Goal: Task Accomplishment & Management: Manage account settings

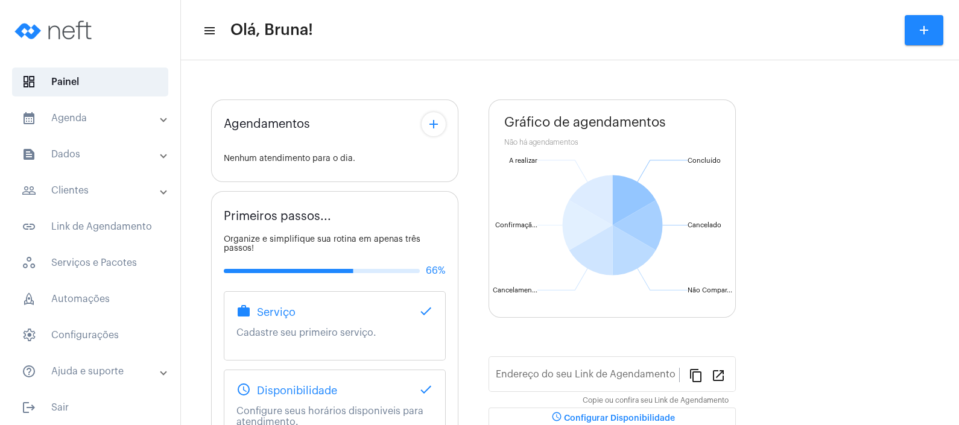
click at [103, 114] on mat-panel-title "calendar_month_outlined Agenda" at bounding box center [91, 118] width 139 height 14
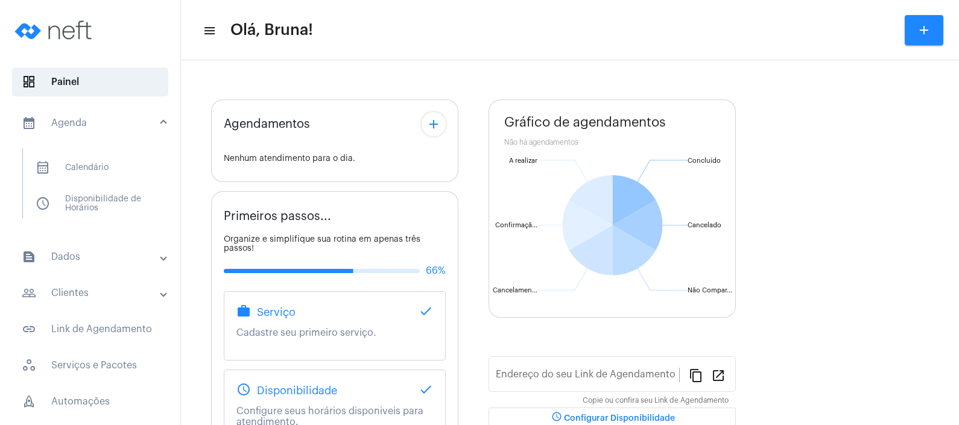
type input "[URL][DOMAIN_NAME]"
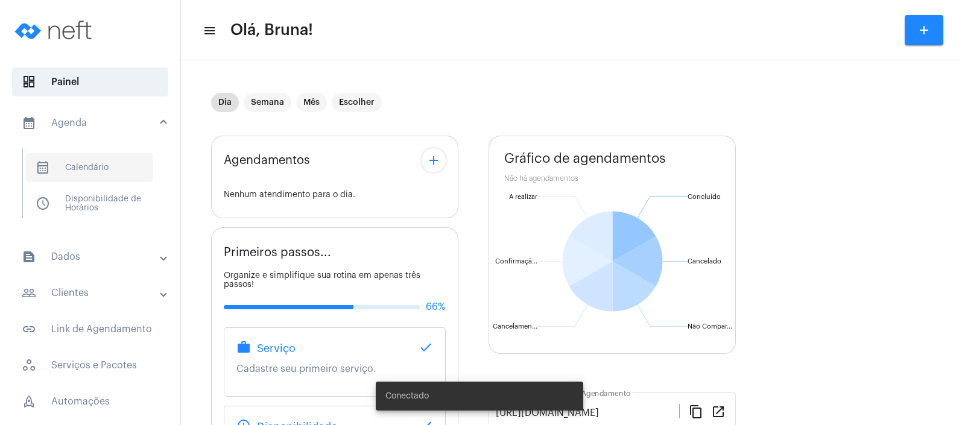
click at [109, 168] on span "calendar_month_outlined Calendário" at bounding box center [89, 167] width 127 height 29
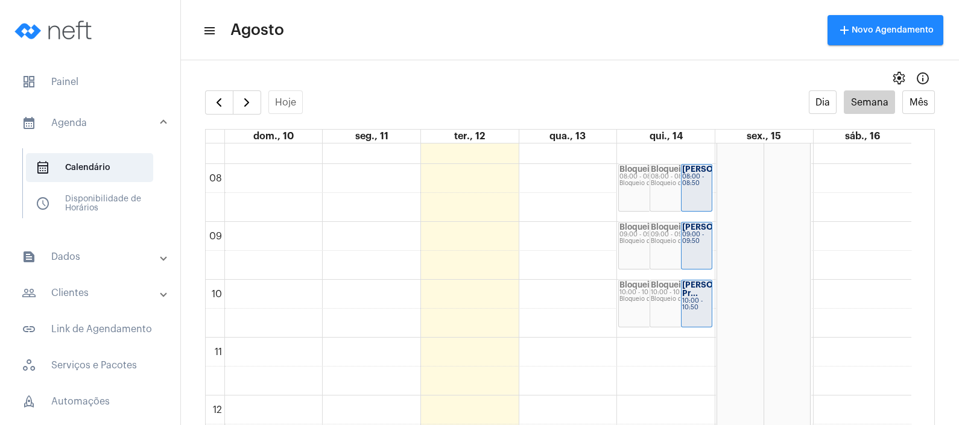
scroll to position [451, 0]
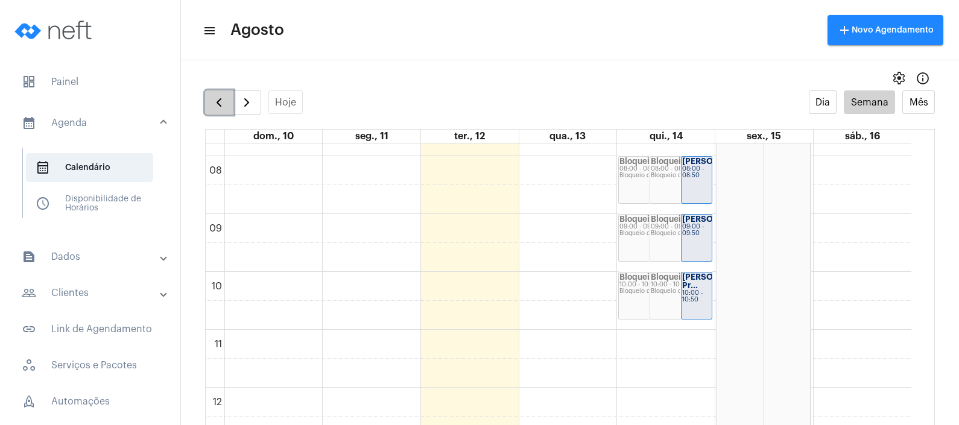
click at [217, 98] on span "button" at bounding box center [219, 102] width 14 height 14
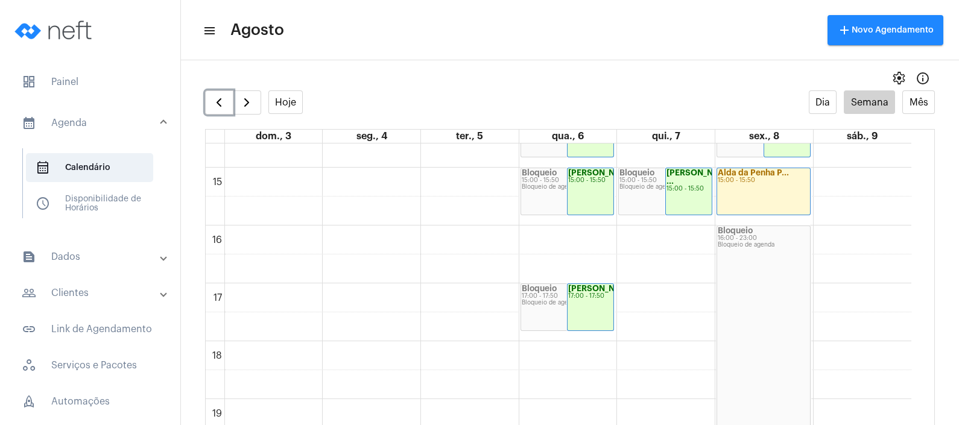
scroll to position [847, 0]
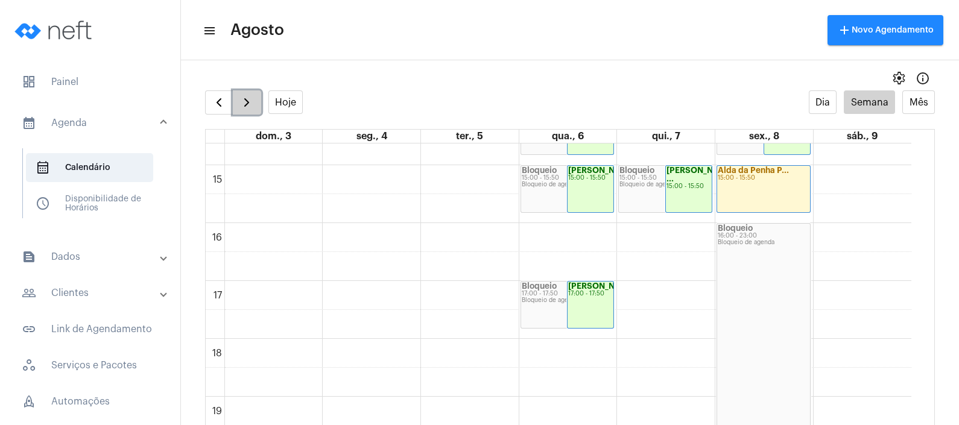
click at [236, 103] on button "button" at bounding box center [247, 102] width 28 height 24
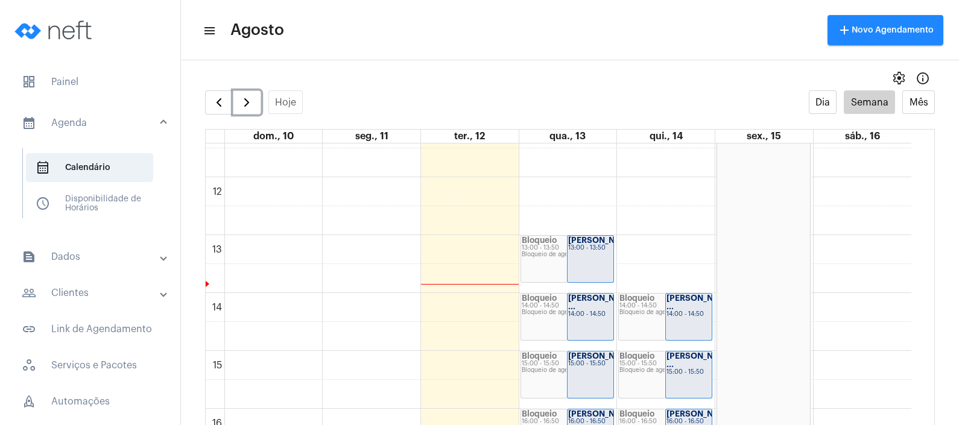
scroll to position [666, 0]
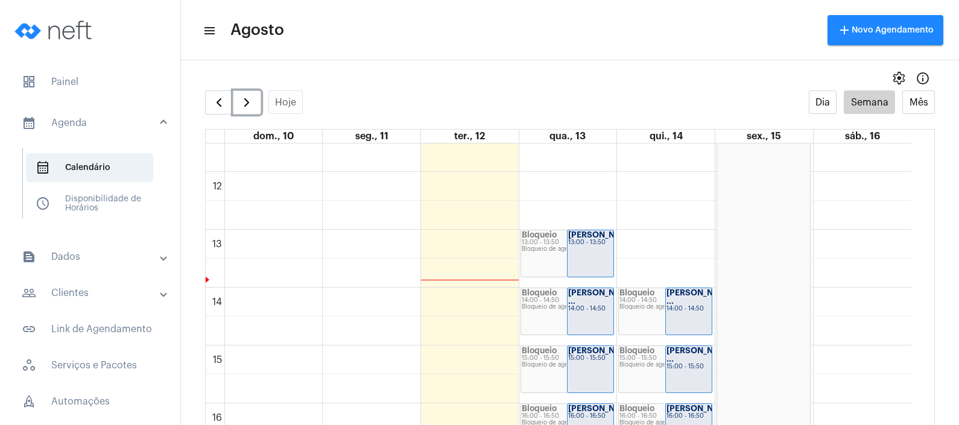
click at [577, 315] on div "[PERSON_NAME] ... 14:00 - 14:50" at bounding box center [591, 311] width 46 height 46
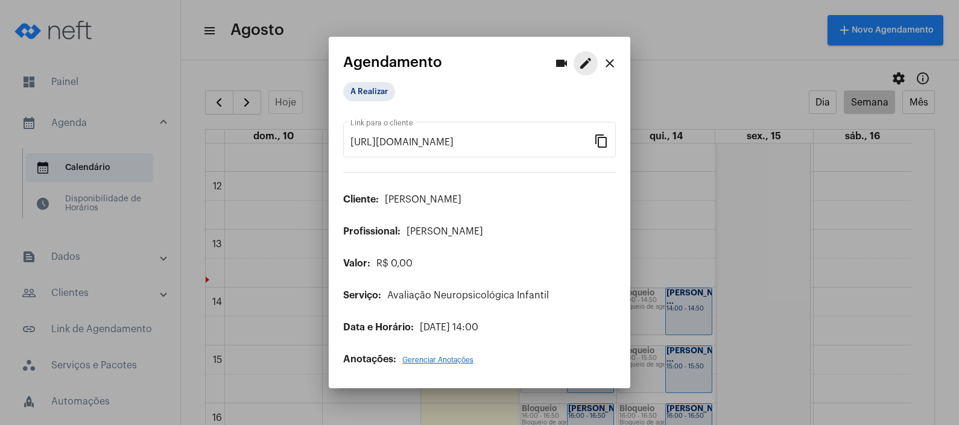
click at [589, 64] on mat-icon "edit" at bounding box center [585, 63] width 14 height 14
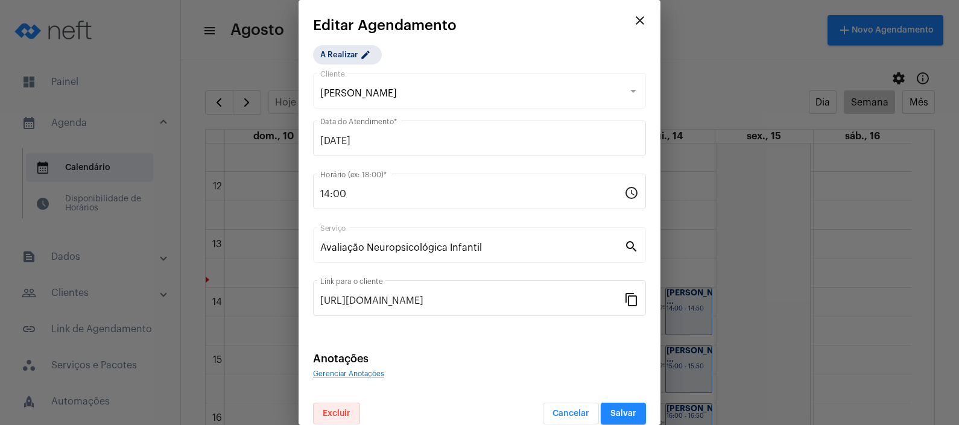
click at [327, 422] on button "Excluir" at bounding box center [336, 414] width 47 height 22
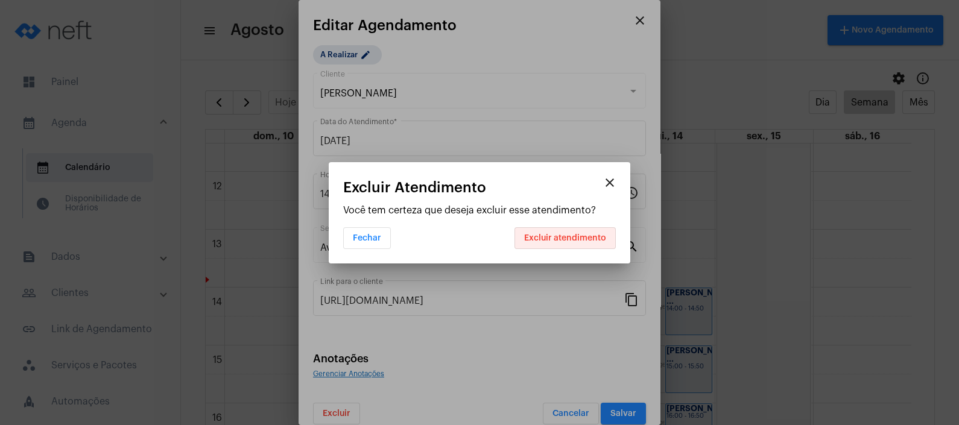
click at [574, 243] on button "Excluir atendimento" at bounding box center [564, 238] width 101 height 22
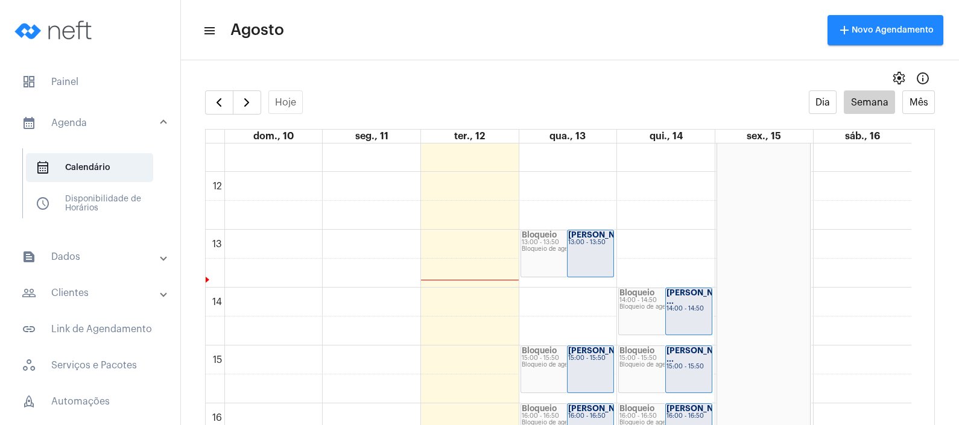
click at [101, 124] on mat-panel-title "calendar_month_outlined Agenda" at bounding box center [91, 123] width 139 height 14
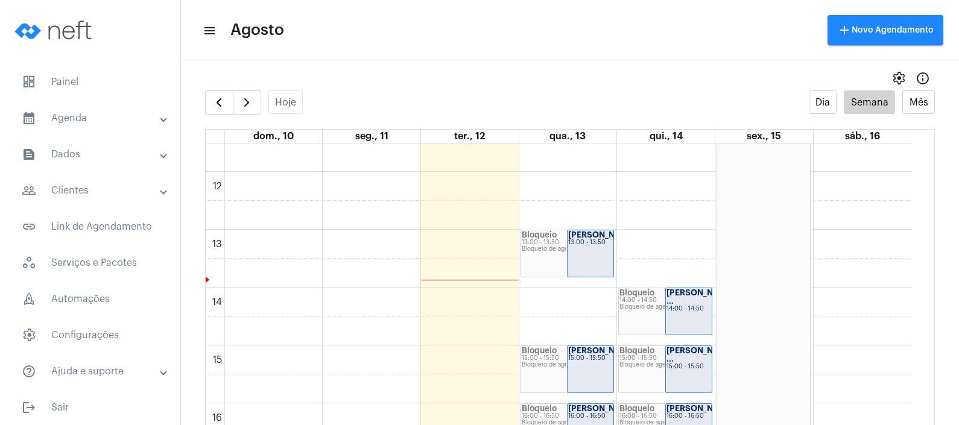
click at [115, 181] on mat-expansion-panel-header "people_outline Clientes" at bounding box center [93, 190] width 173 height 29
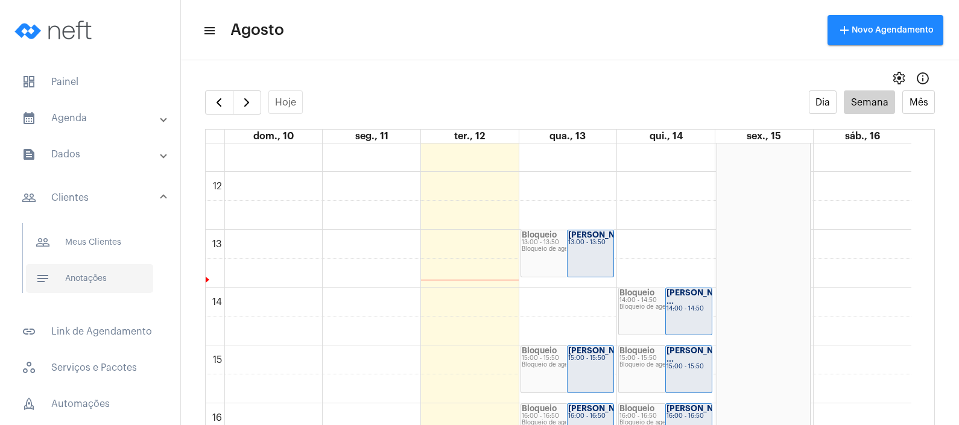
click at [118, 286] on span "notes Anotações" at bounding box center [89, 278] width 127 height 29
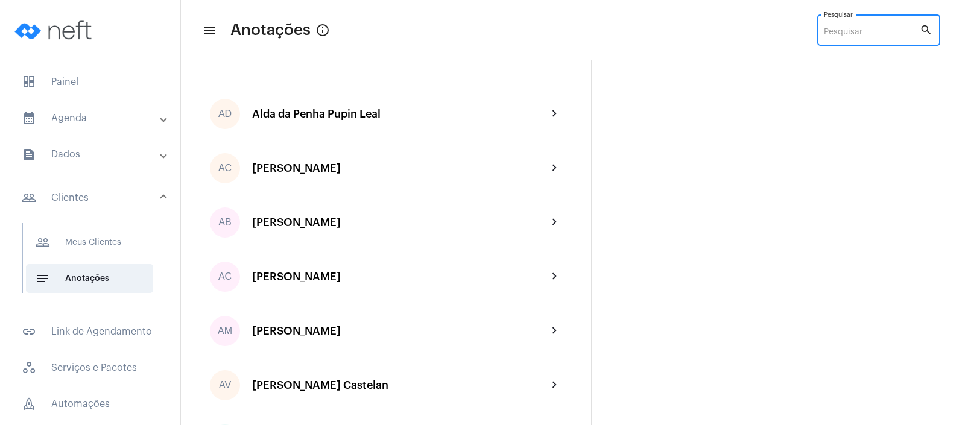
click at [862, 31] on input "Pesquisar" at bounding box center [872, 33] width 96 height 10
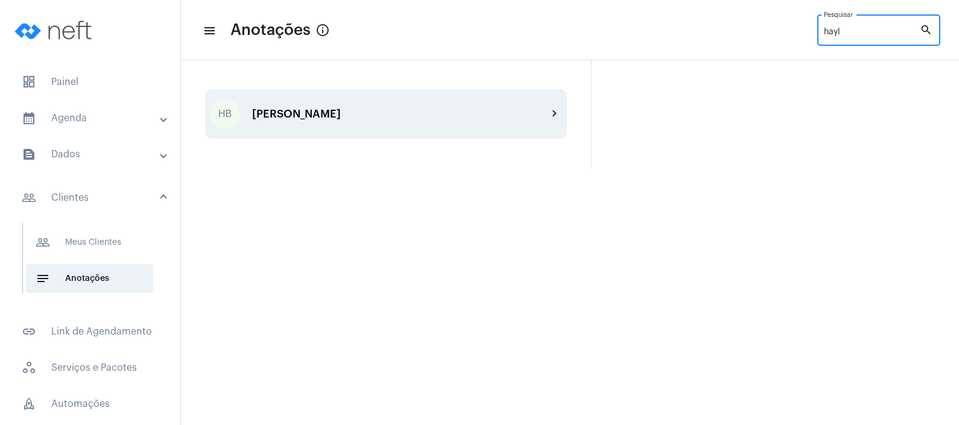
type input "hayl"
click at [460, 124] on div "HB [PERSON_NAME] chevron_right" at bounding box center [386, 113] width 362 height 49
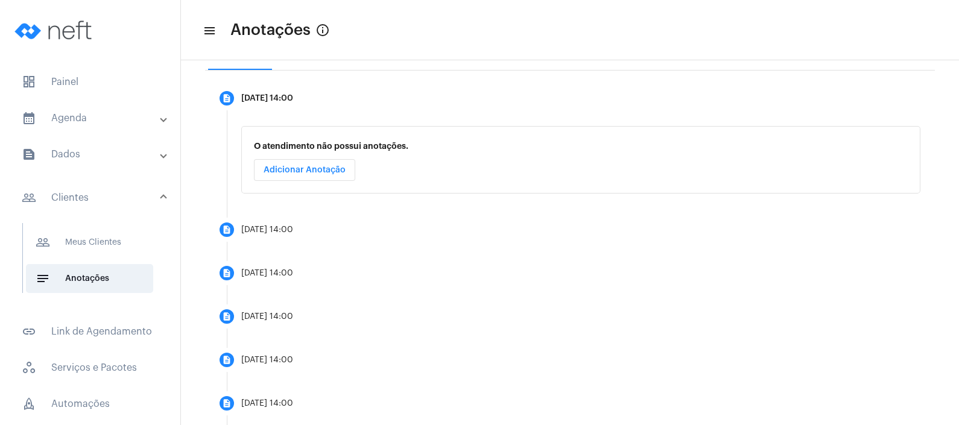
scroll to position [190, 0]
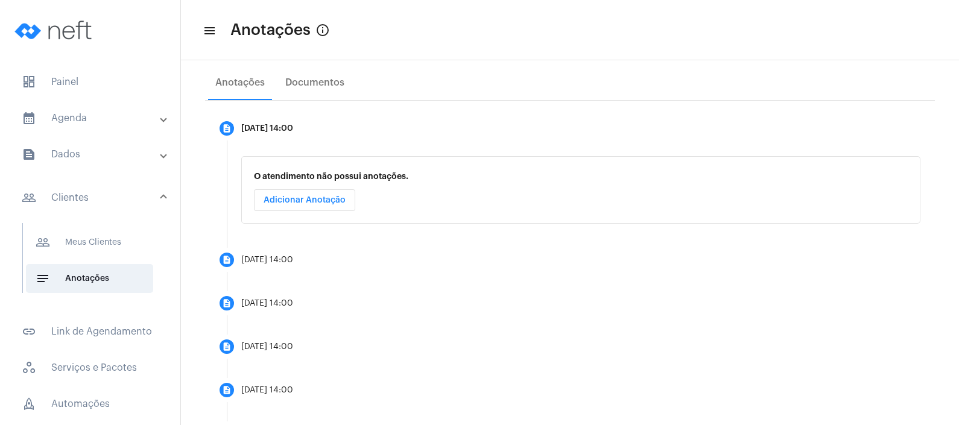
click at [133, 118] on mat-panel-title "calendar_month_outlined Agenda" at bounding box center [91, 118] width 139 height 14
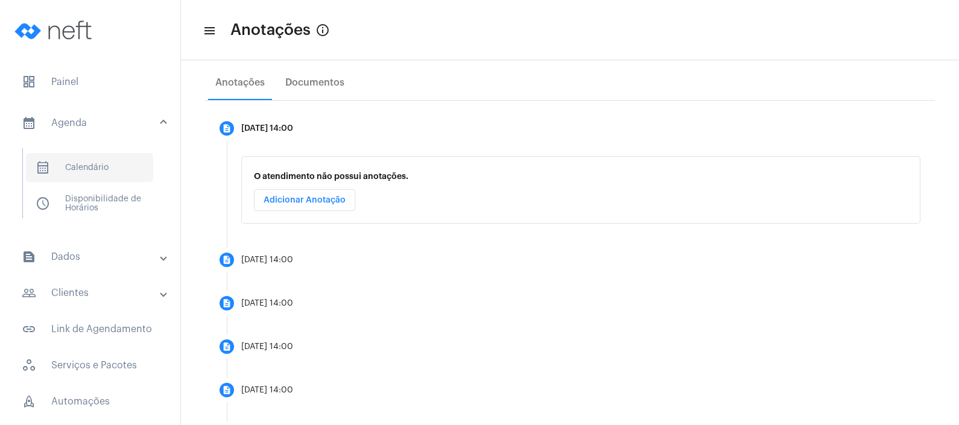
click at [113, 163] on span "calendar_month_outlined Calendário" at bounding box center [89, 167] width 127 height 29
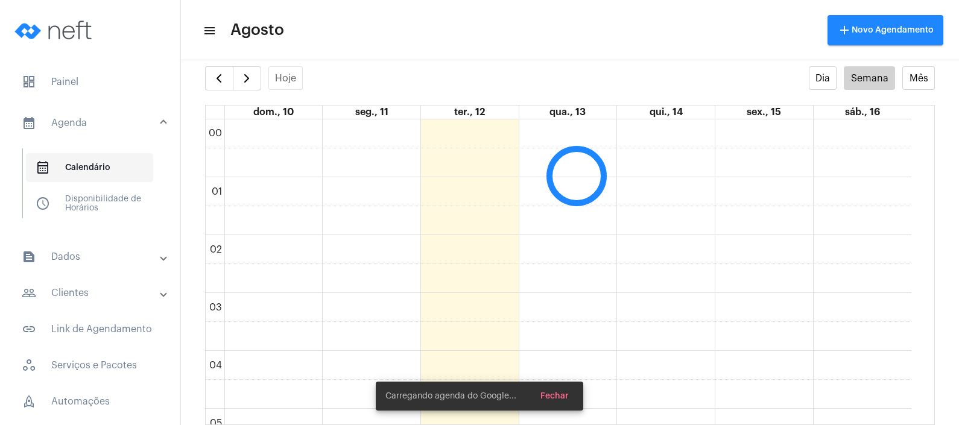
scroll to position [347, 0]
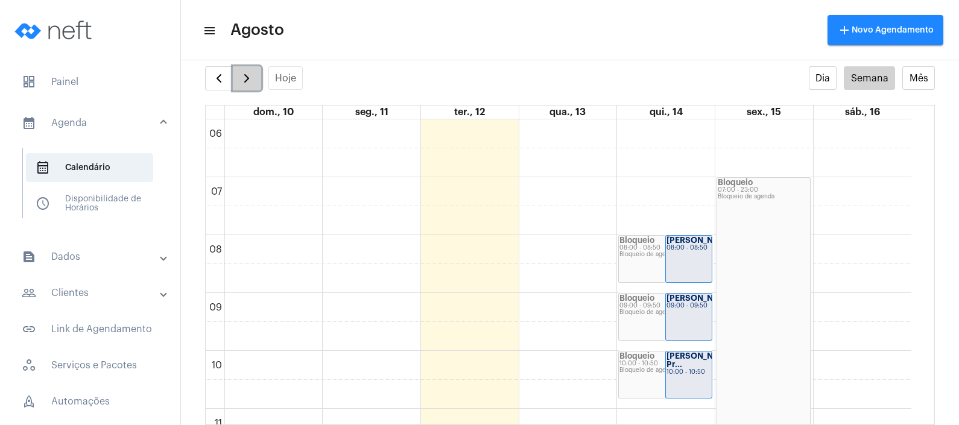
click at [241, 87] on button "button" at bounding box center [247, 78] width 28 height 24
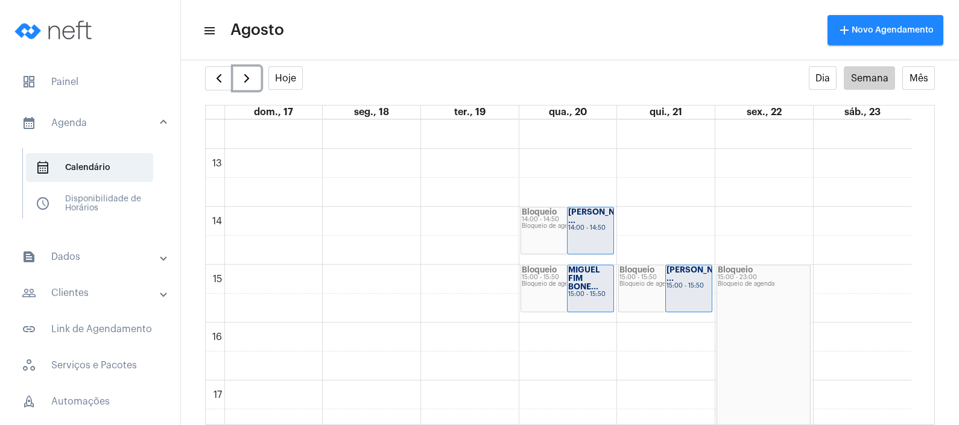
scroll to position [733, 0]
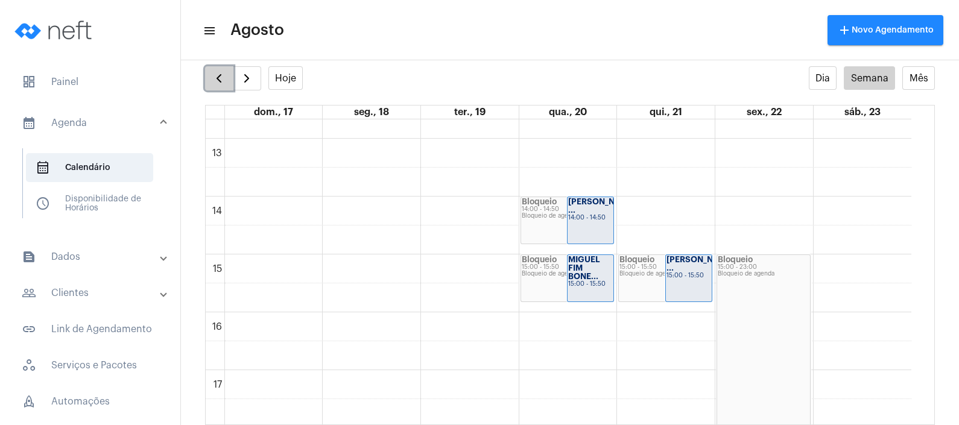
click at [214, 83] on span "button" at bounding box center [219, 78] width 14 height 14
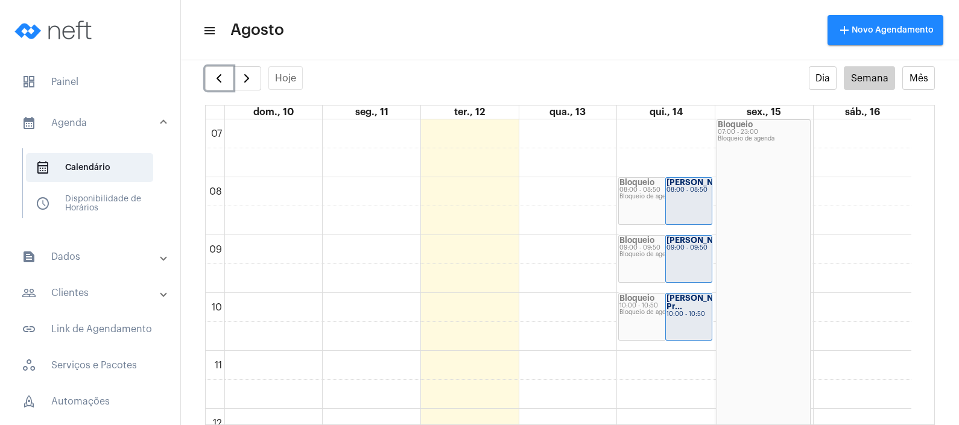
scroll to position [394, 0]
